Goal: Use online tool/utility: Utilize a website feature to perform a specific function

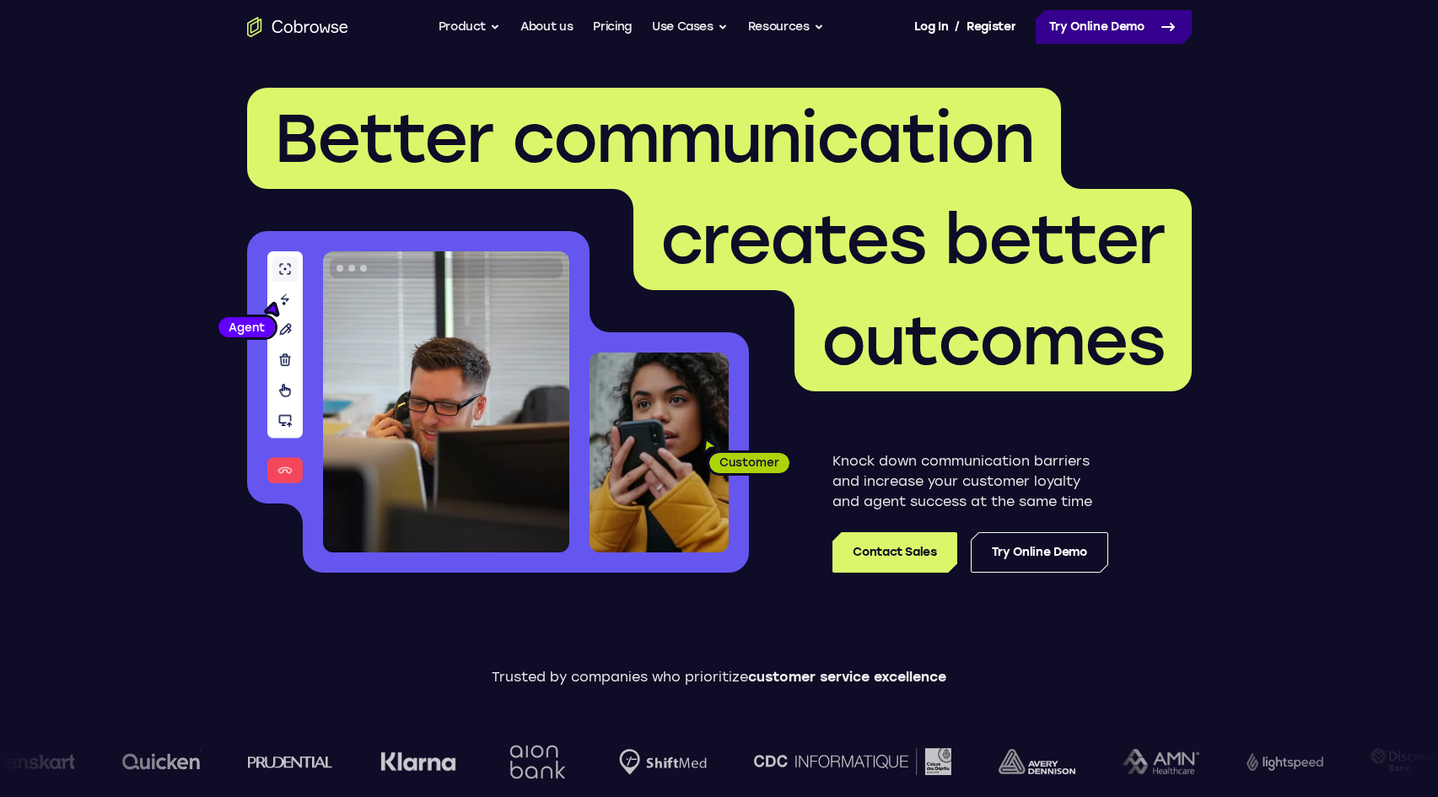
click at [1103, 24] on link "Try Online Demo" at bounding box center [1114, 27] width 156 height 34
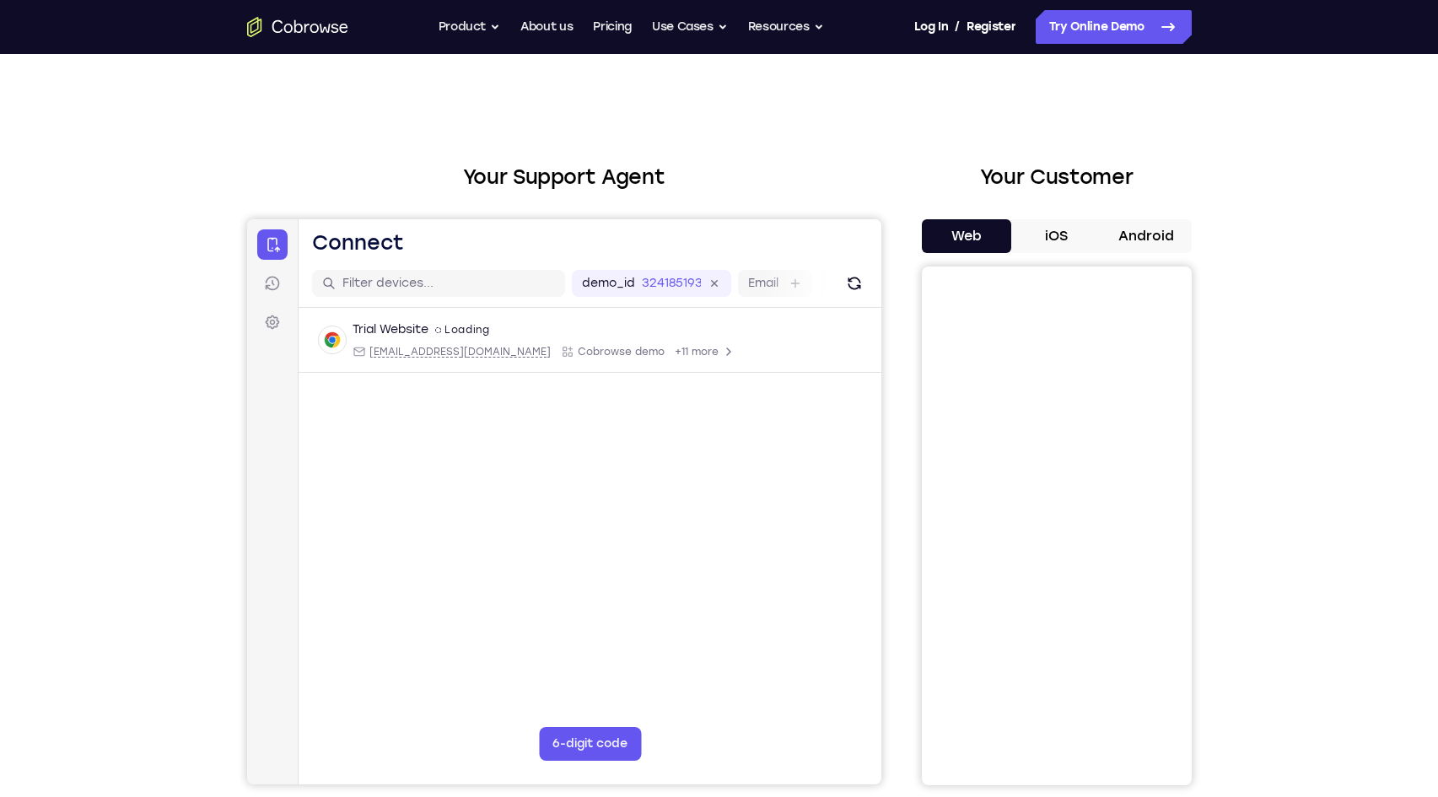
click at [1132, 228] on button "Android" at bounding box center [1146, 236] width 90 height 34
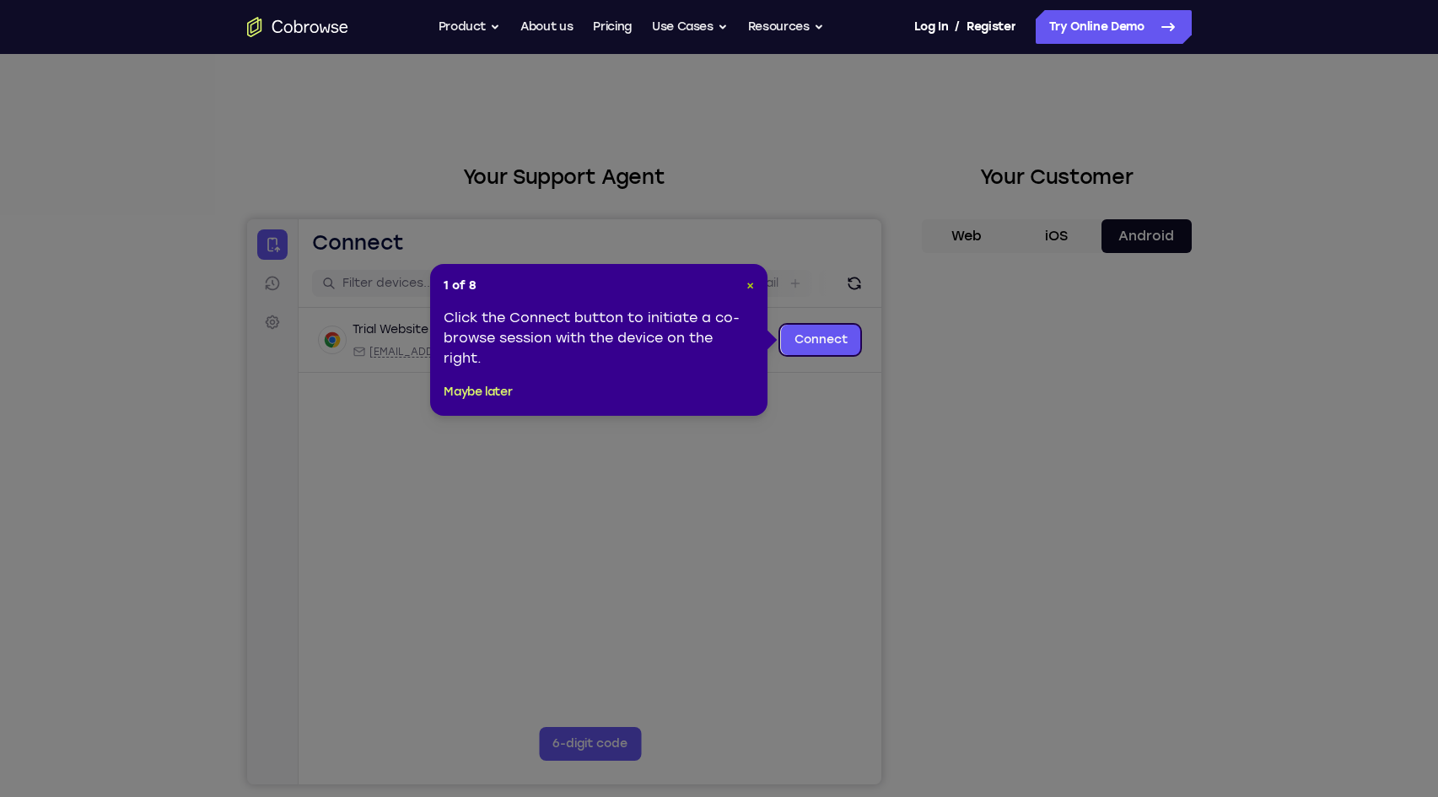
drag, startPoint x: 747, startPoint y: 285, endPoint x: 450, endPoint y: 3, distance: 409.2
click at [747, 285] on span "×" at bounding box center [750, 285] width 8 height 14
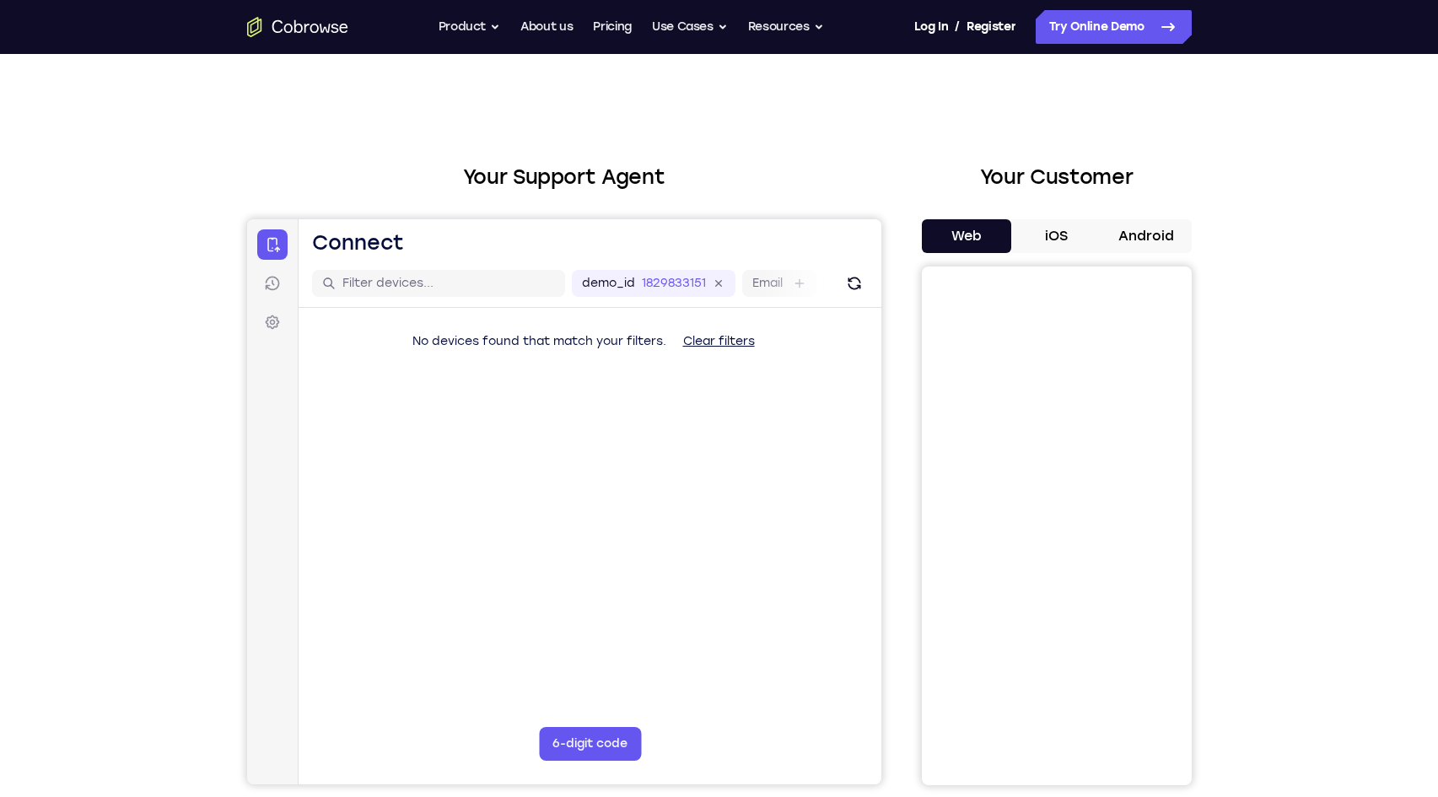
click at [1144, 240] on button "Android" at bounding box center [1146, 236] width 90 height 34
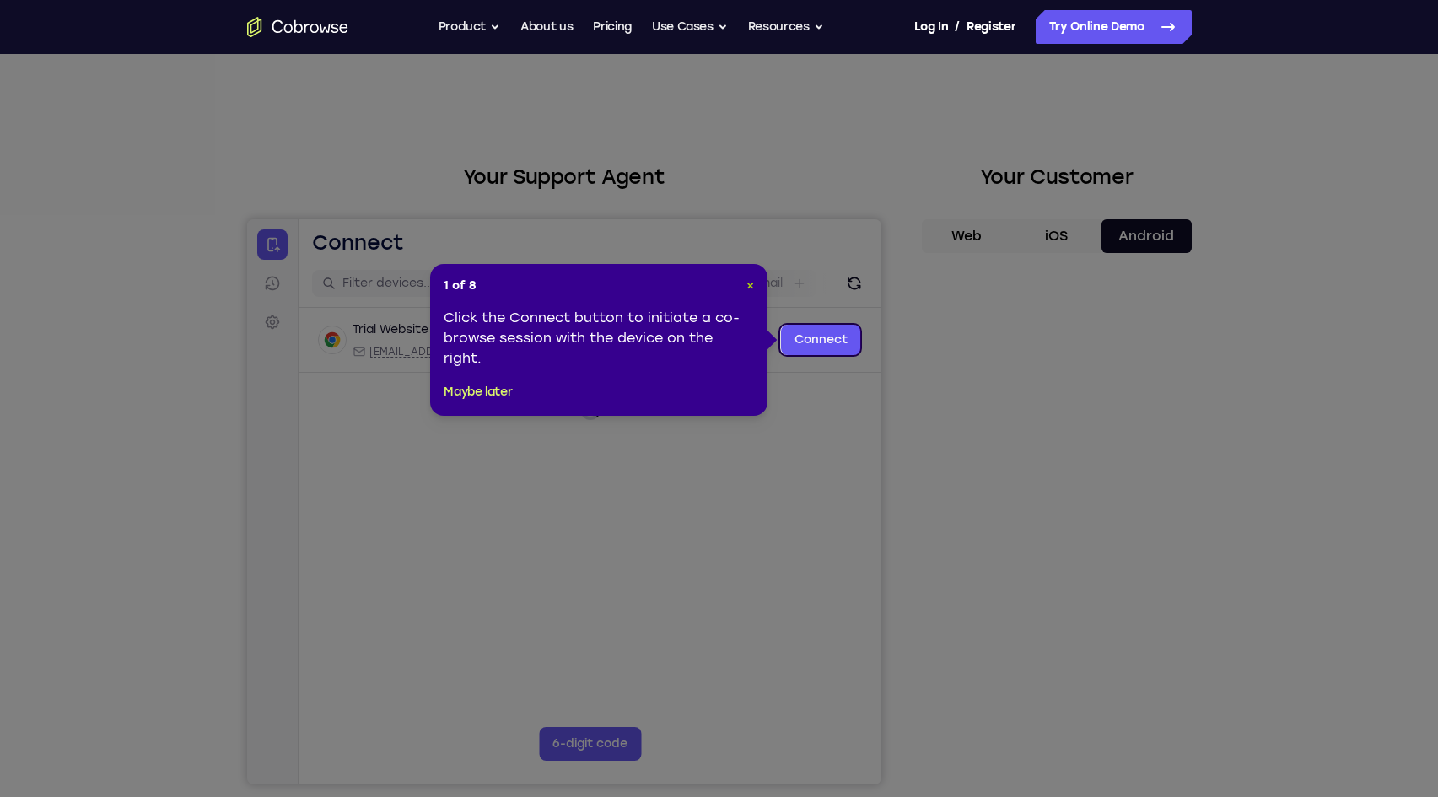
click at [746, 285] on span "×" at bounding box center [750, 285] width 8 height 14
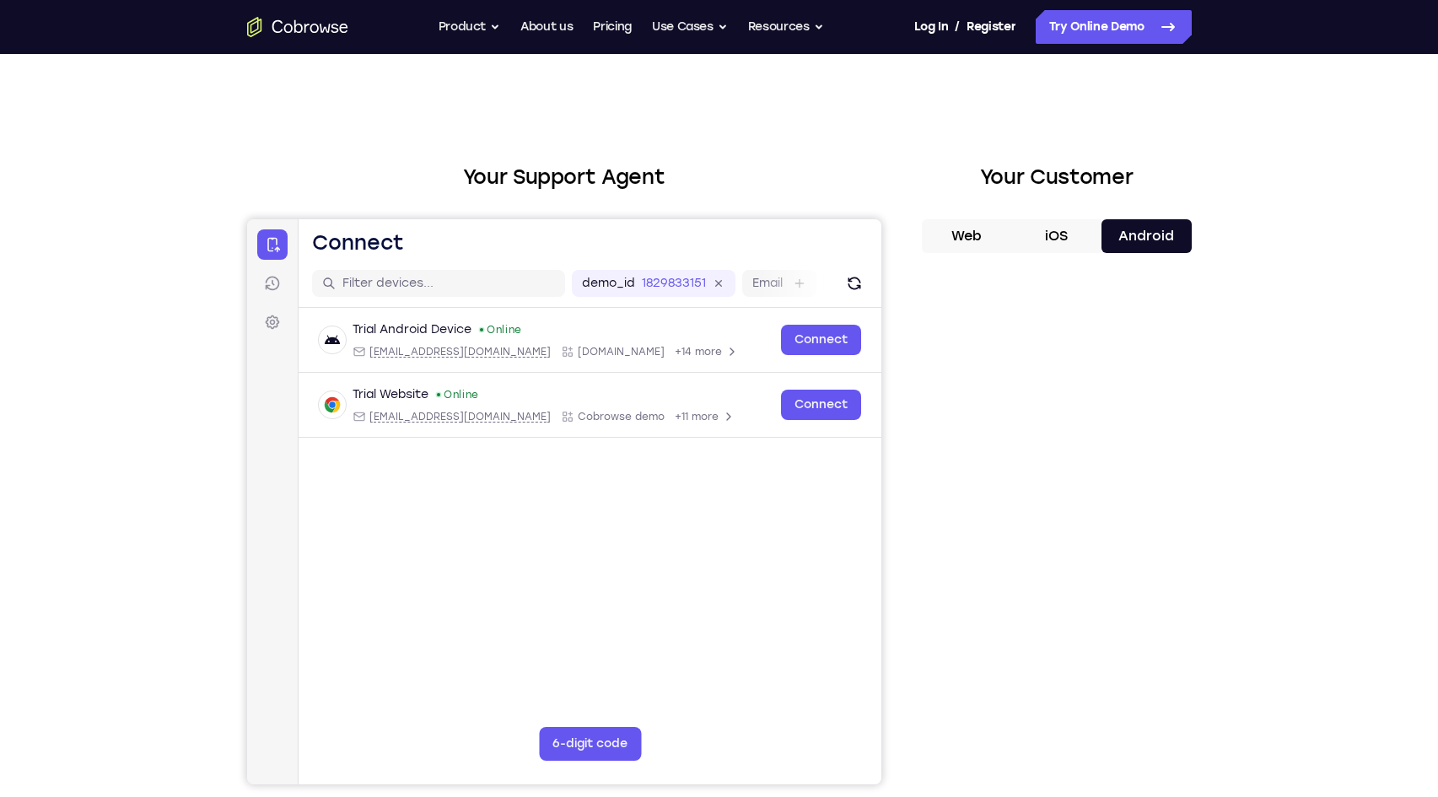
drag, startPoint x: 177, startPoint y: 139, endPoint x: 176, endPoint y: 77, distance: 62.4
click at [177, 139] on div "Your Support Agent Your Customer Web iOS Android Next Steps We’d be happy to gi…" at bounding box center [719, 610] width 1438 height 1112
